Goal: Answer question/provide support

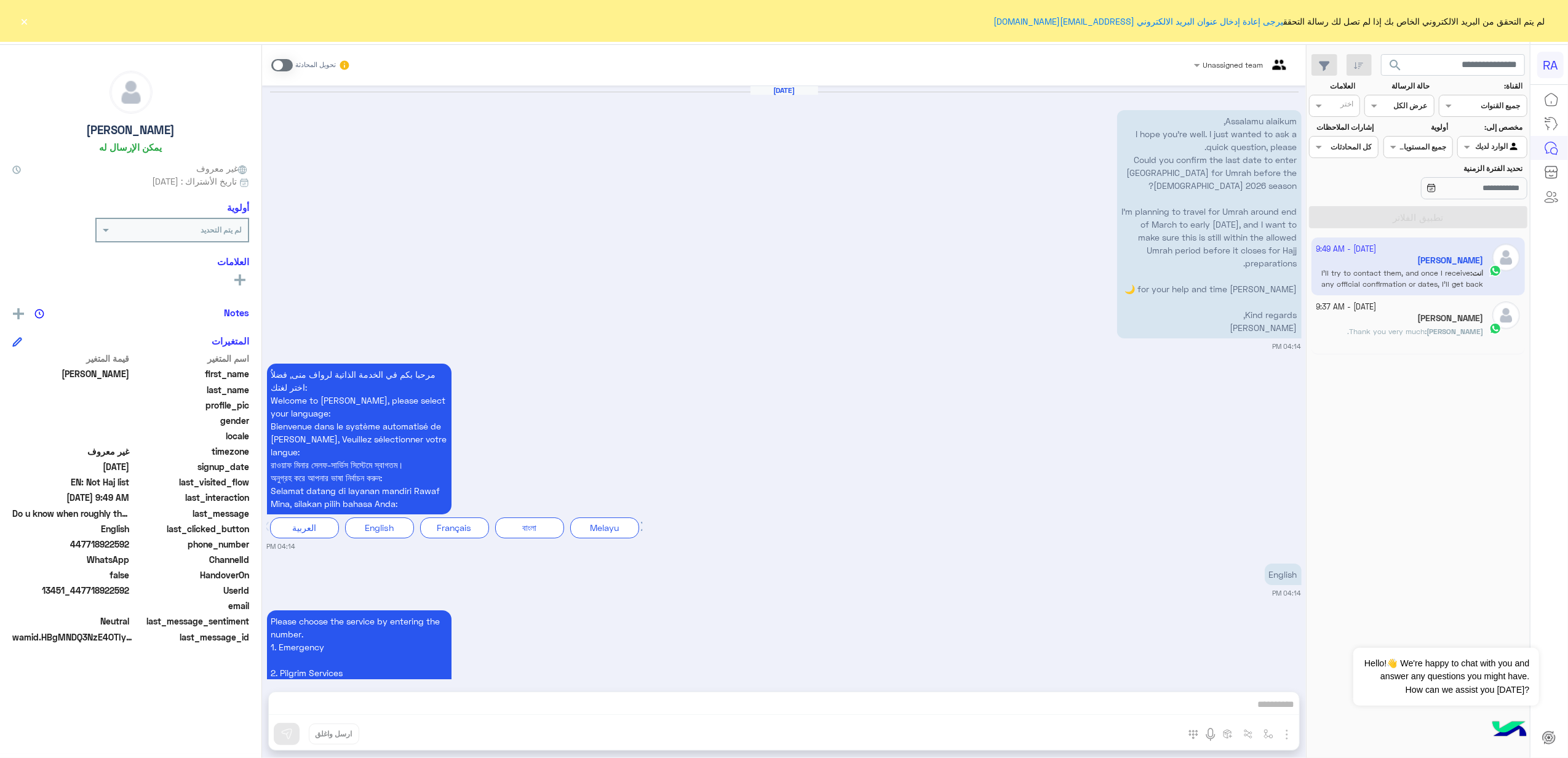
scroll to position [2367, 0]
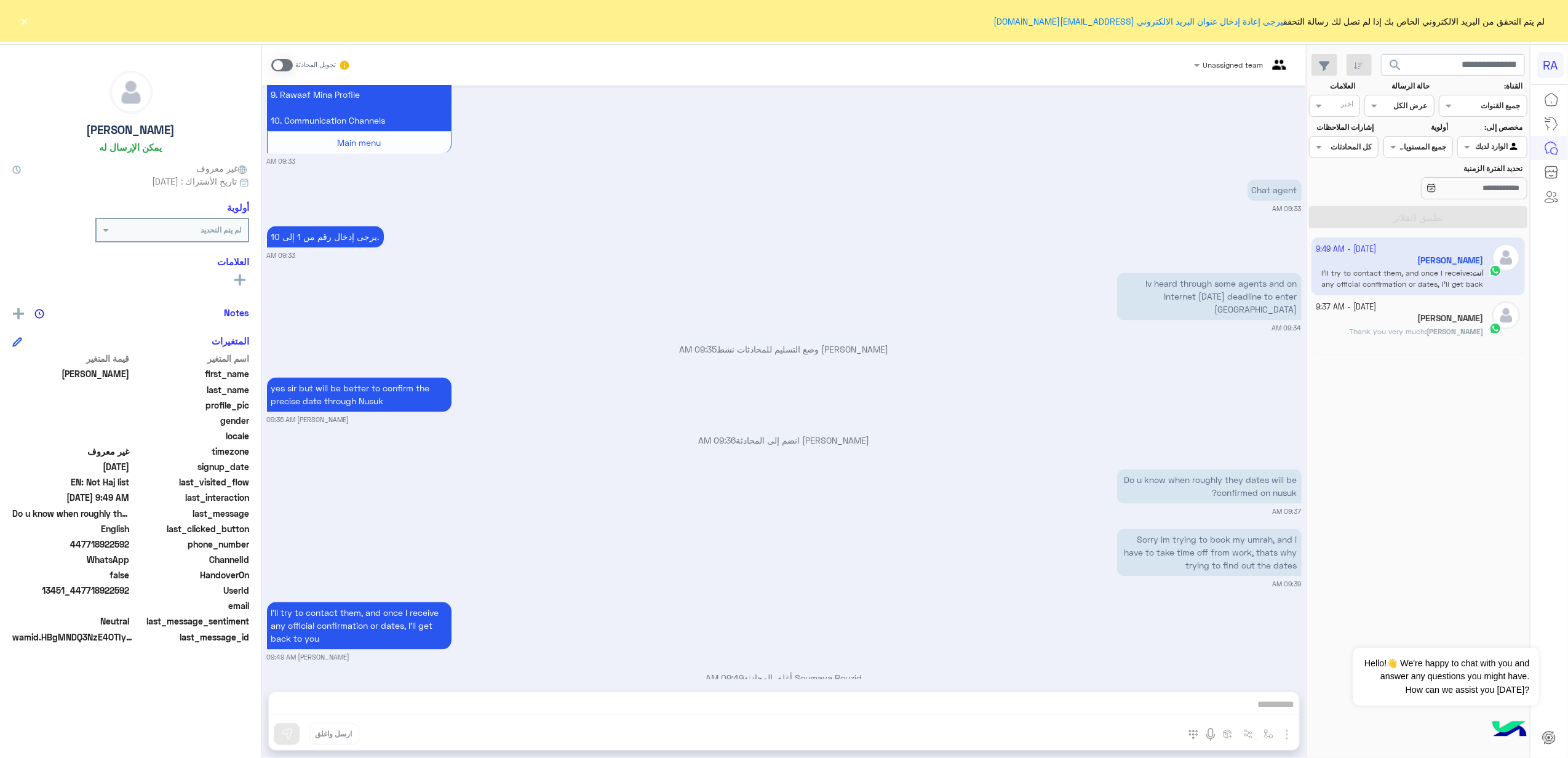
click at [1418, 323] on h5 "[PERSON_NAME]" at bounding box center [1450, 318] width 66 height 11
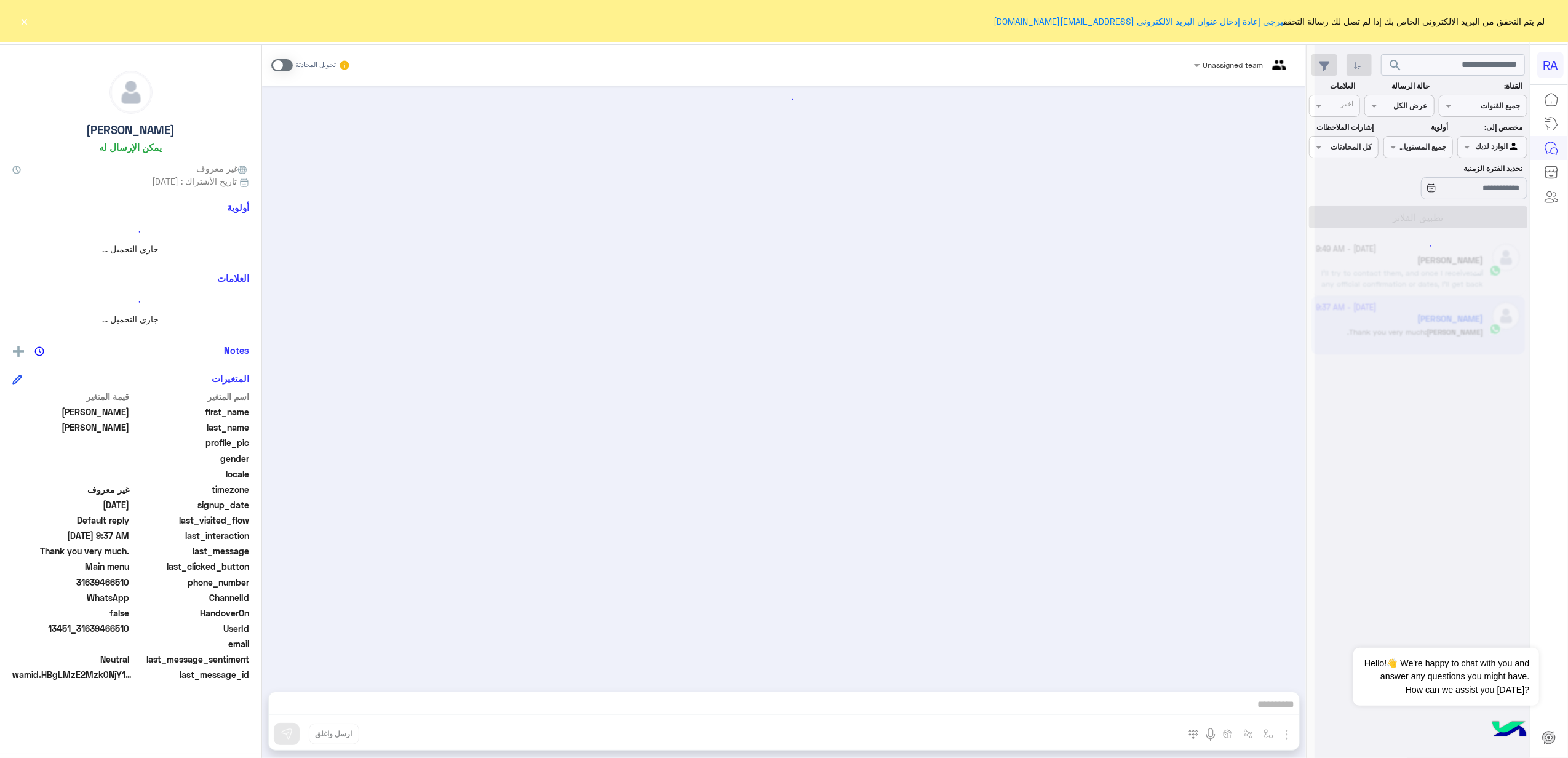
click at [1401, 326] on div at bounding box center [1422, 384] width 216 height 758
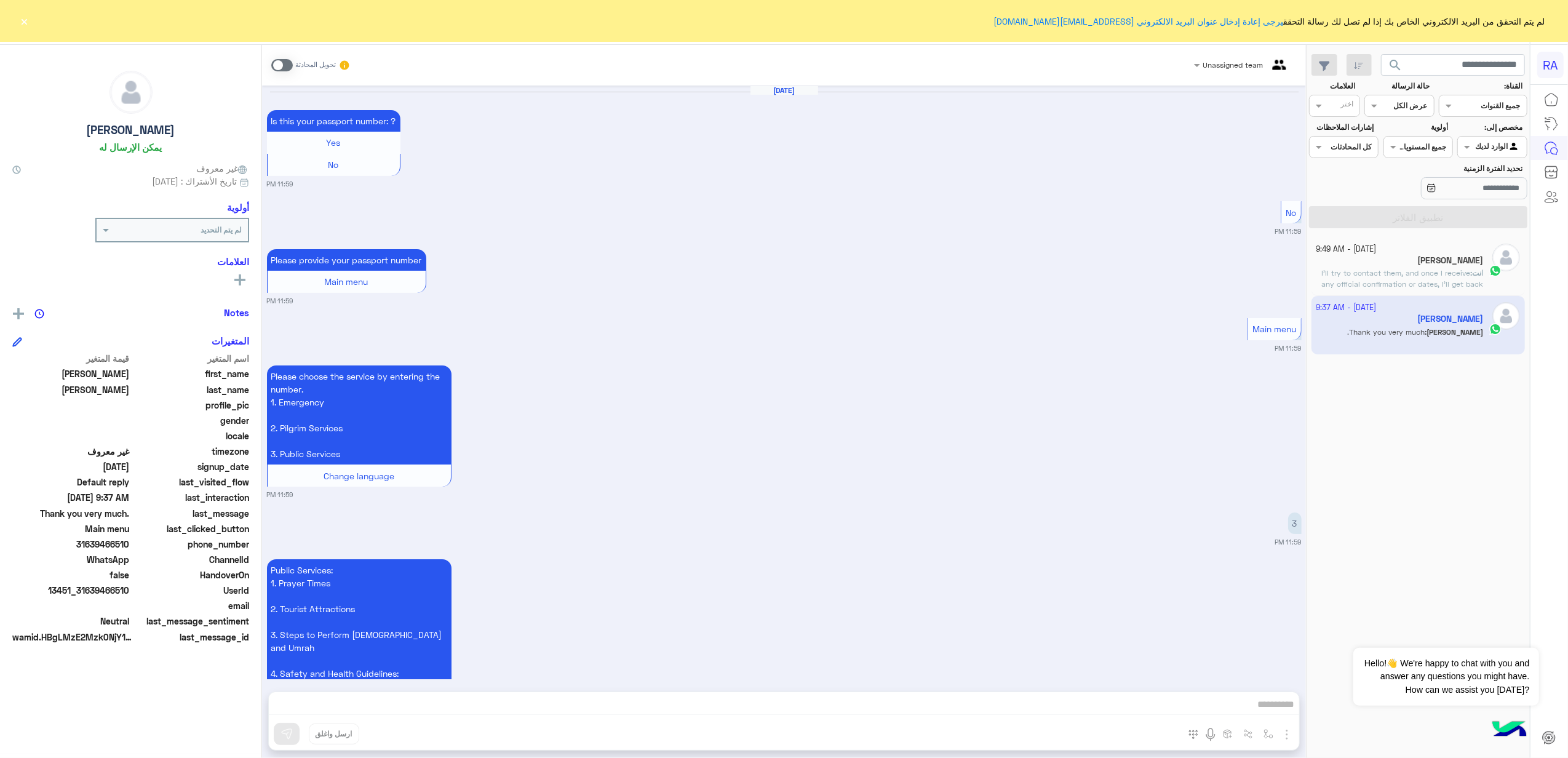
scroll to position [2721, 0]
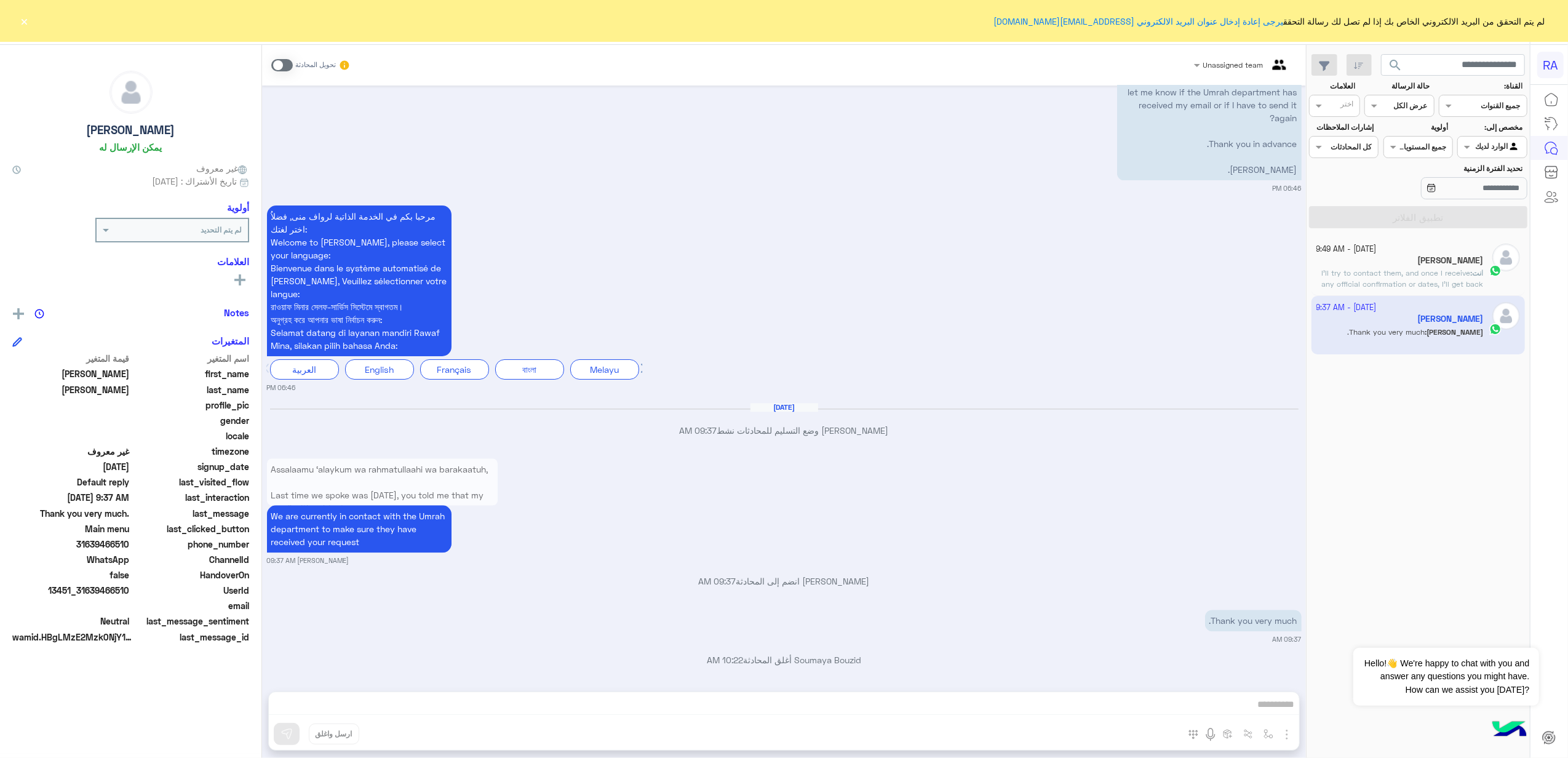
click at [1421, 322] on app-inbox-user "[DATE] - 9:37 AM [PERSON_NAME] [PERSON_NAME] : Thank you very much." at bounding box center [1418, 324] width 214 height 58
click at [109, 542] on span "31639466510" at bounding box center [71, 544] width 118 height 13
copy span "31639466510"
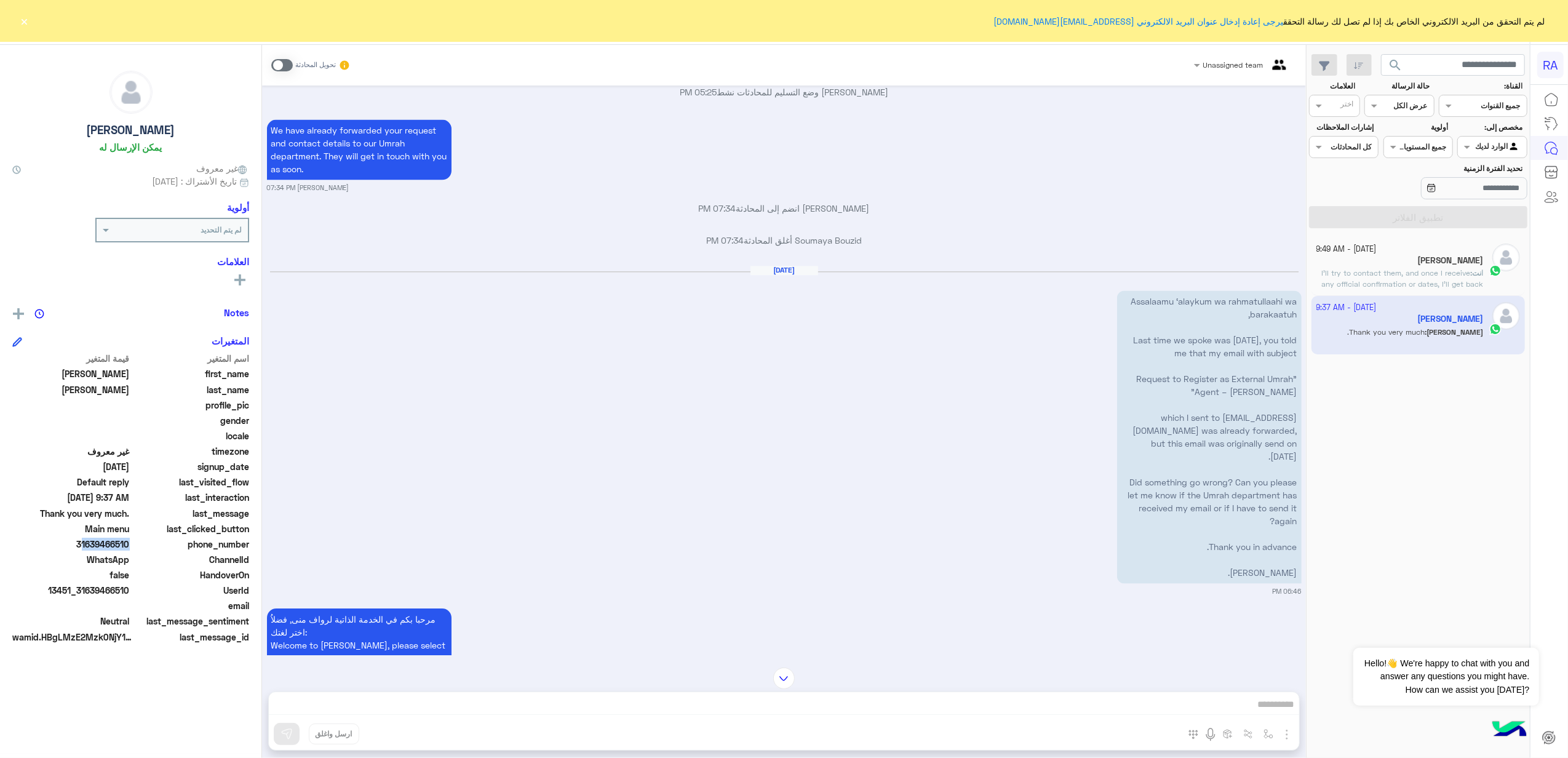
scroll to position [2311, 0]
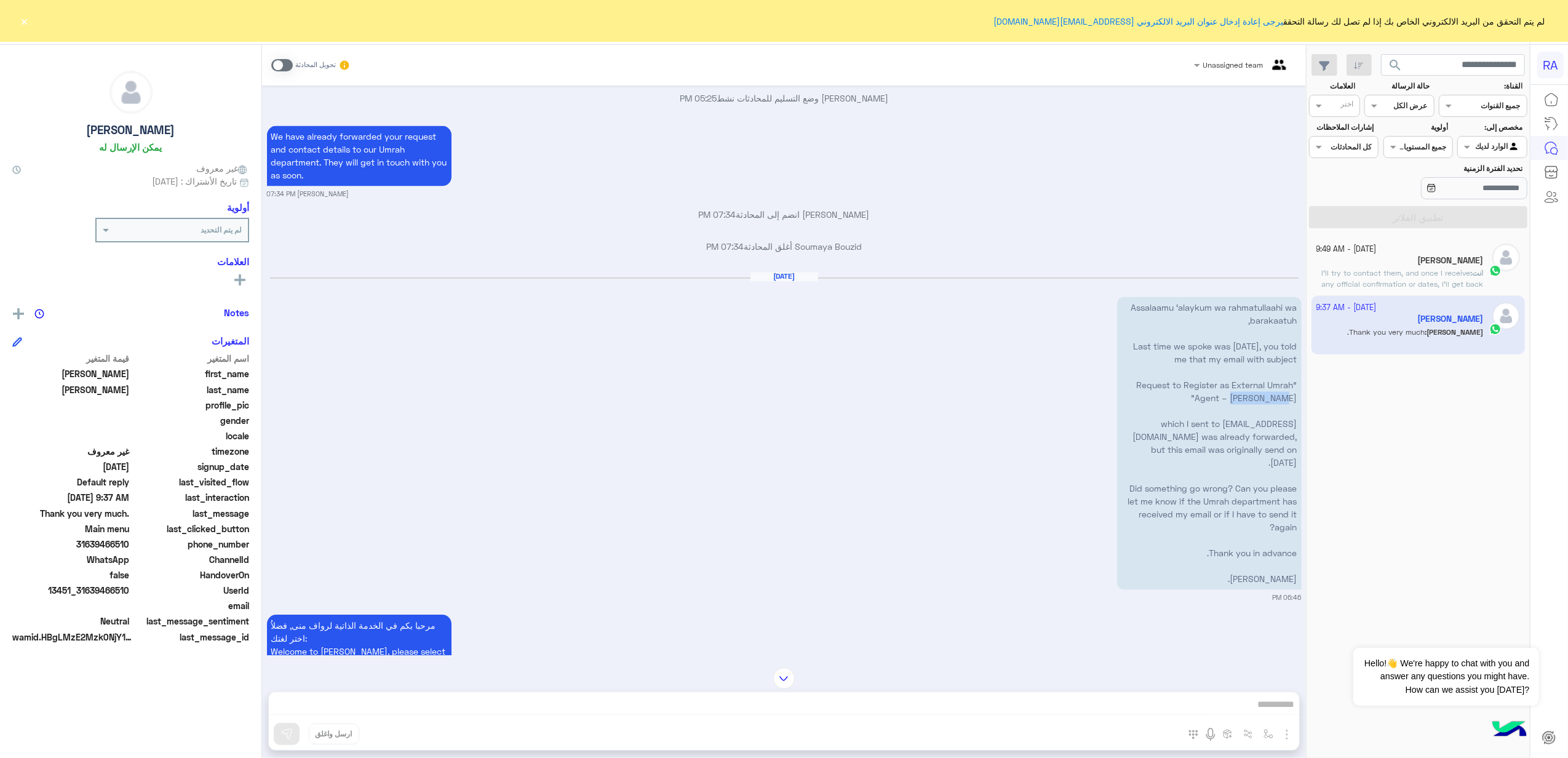
drag, startPoint x: 1248, startPoint y: 398, endPoint x: 1300, endPoint y: 402, distance: 52.2
click at [1300, 402] on p "Assalaamu ‘alaykum wa rahmatullaahi wa barakaatuh, Last time we spoke was [DATE…" at bounding box center [1210, 443] width 185 height 293
copy p "Bahu Reizen"
click at [18, 21] on button "×" at bounding box center [24, 20] width 12 height 12
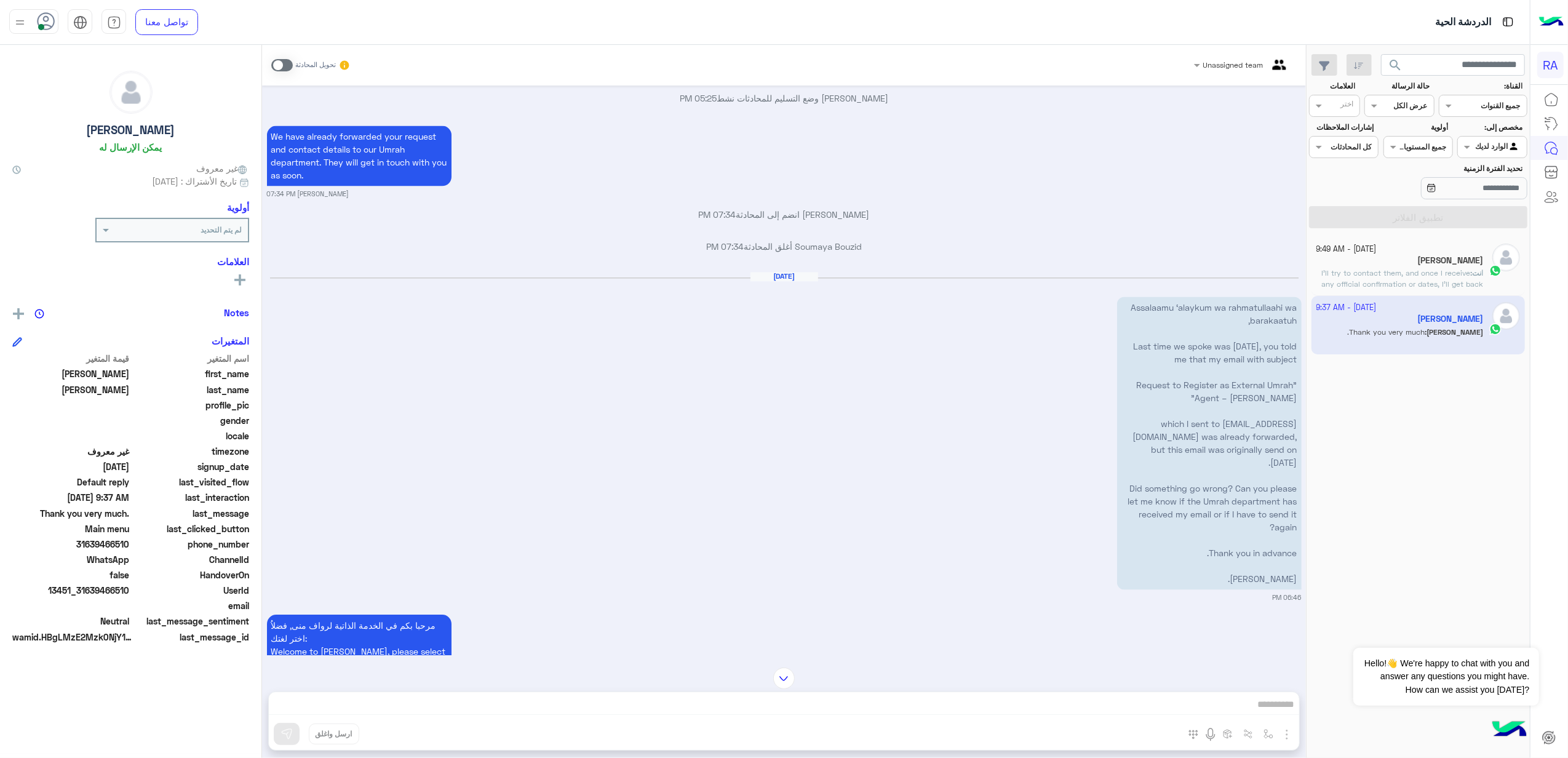
click at [1490, 146] on div at bounding box center [1492, 145] width 68 height 11
click at [1496, 195] on b "غير معينة" at bounding box center [1492, 195] width 33 height 11
click at [1488, 198] on input "تحديد الفترة الزمنية" at bounding box center [1474, 188] width 106 height 22
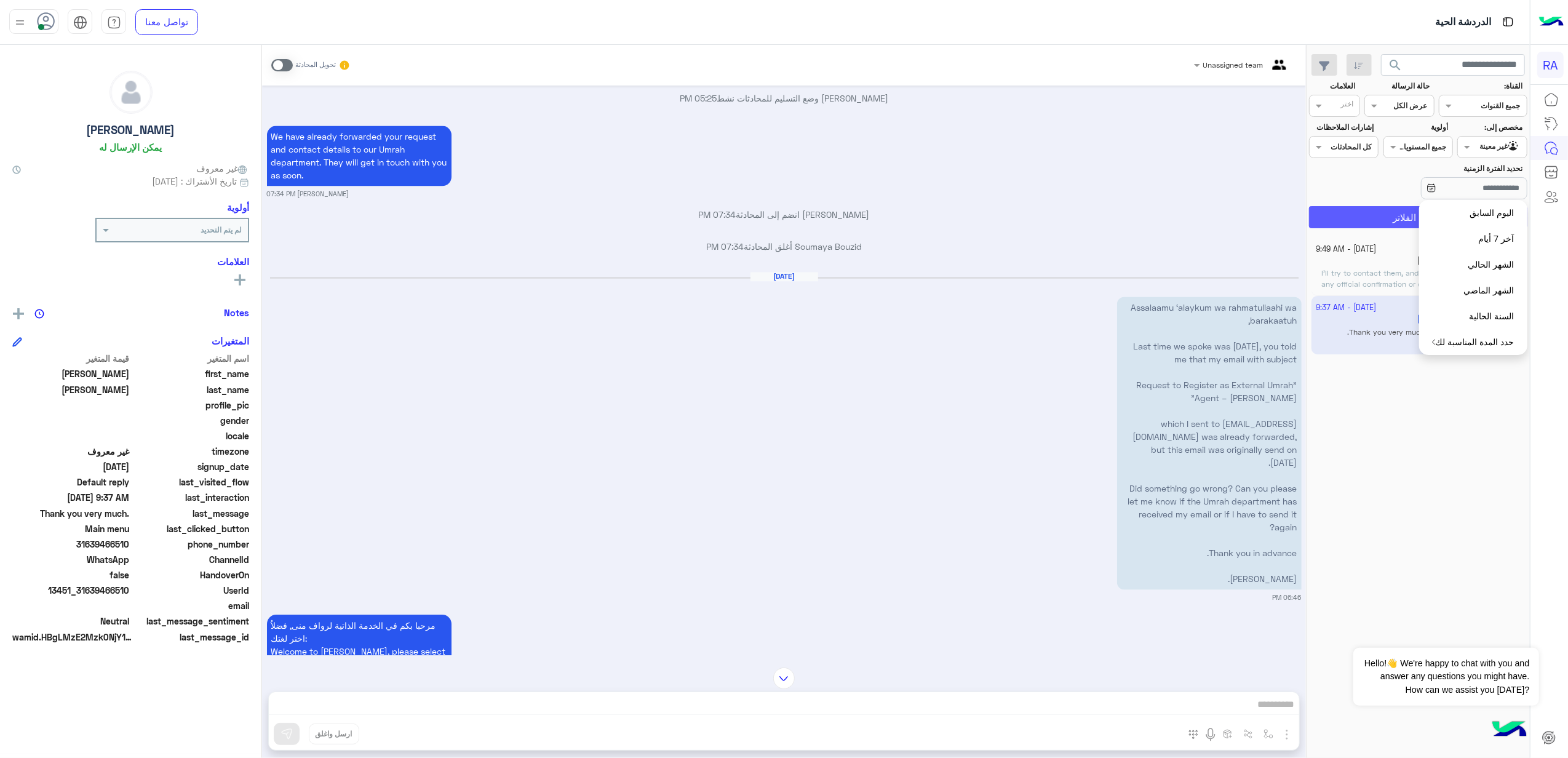
click at [1376, 224] on button "تطبيق الفلاتر" at bounding box center [1418, 217] width 219 height 22
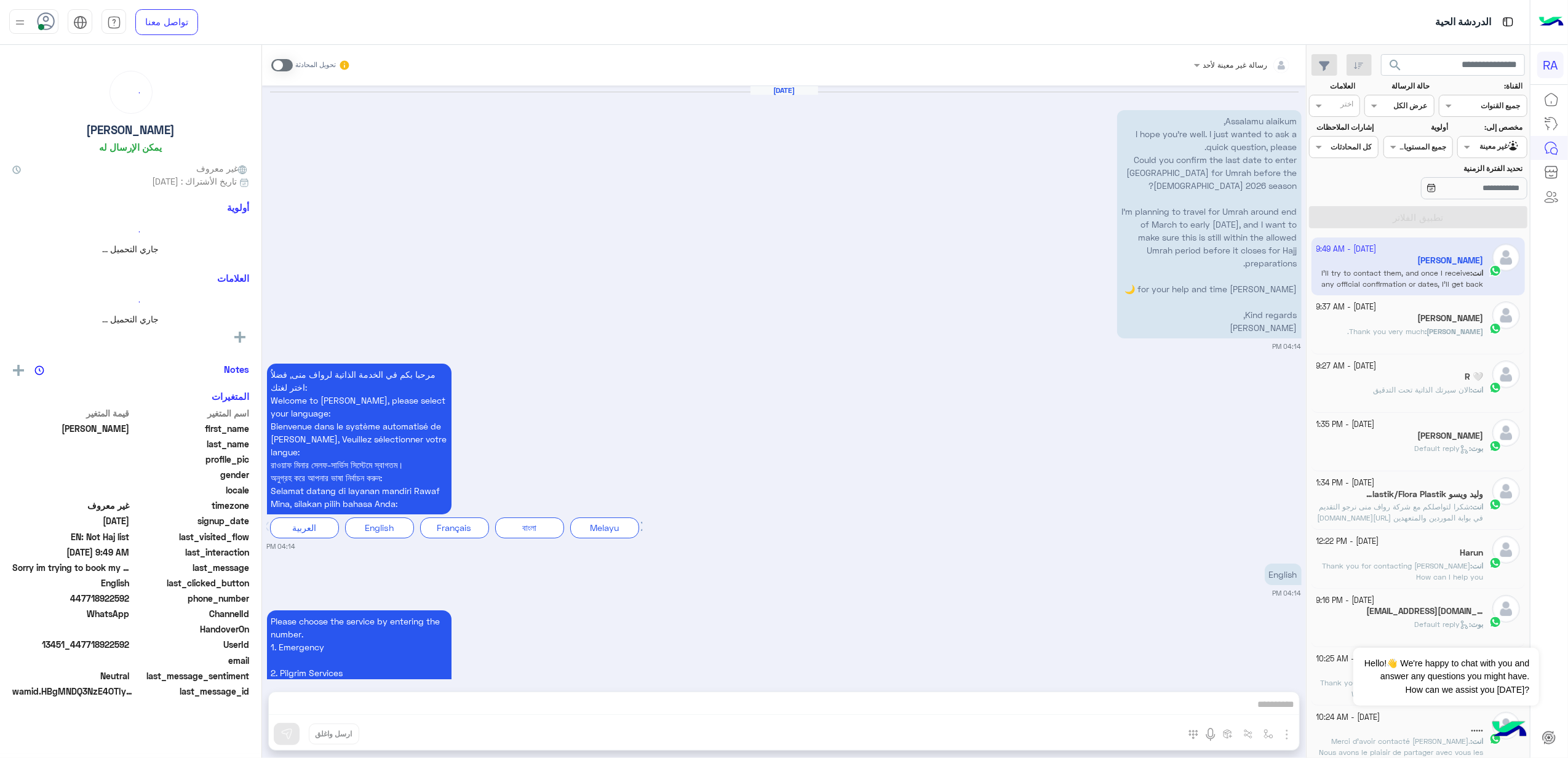
scroll to position [2367, 0]
